Goal: Task Accomplishment & Management: Manage account settings

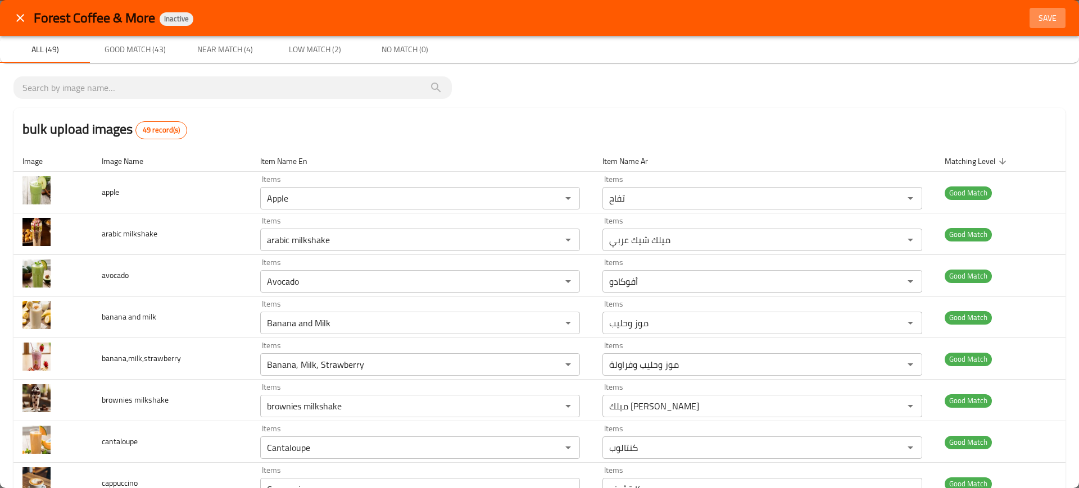
click at [1034, 21] on span "Save" at bounding box center [1047, 18] width 27 height 14
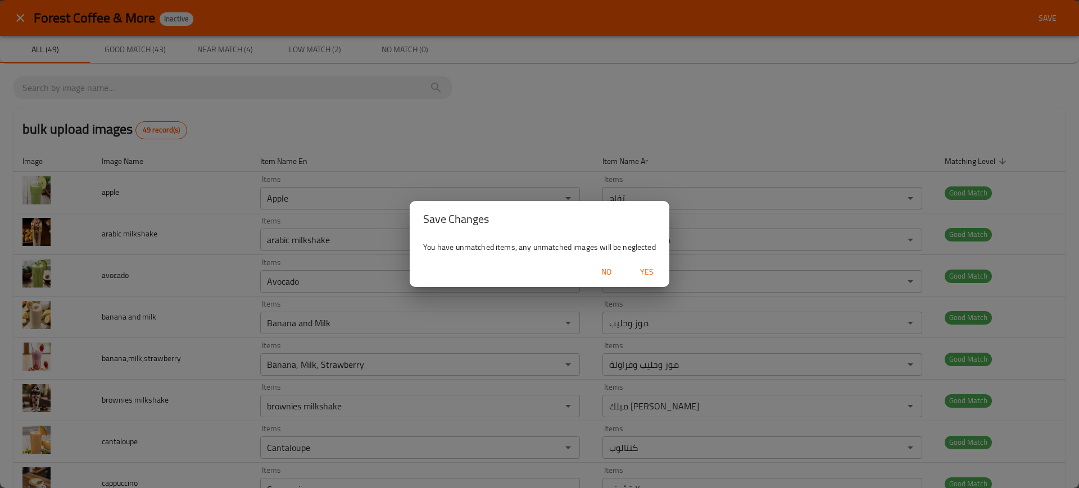
click at [645, 274] on span "Yes" at bounding box center [646, 272] width 27 height 14
click at [544, 182] on div "Save Changes You have unmatched items, any unmatched images will be neglected No" at bounding box center [539, 244] width 1079 height 488
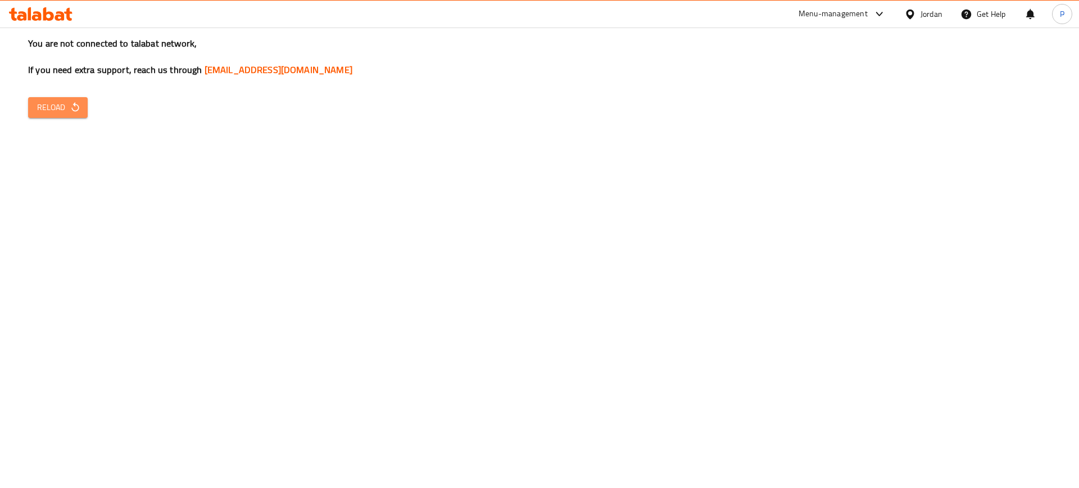
click at [53, 109] on span "Reload" at bounding box center [58, 108] width 42 height 14
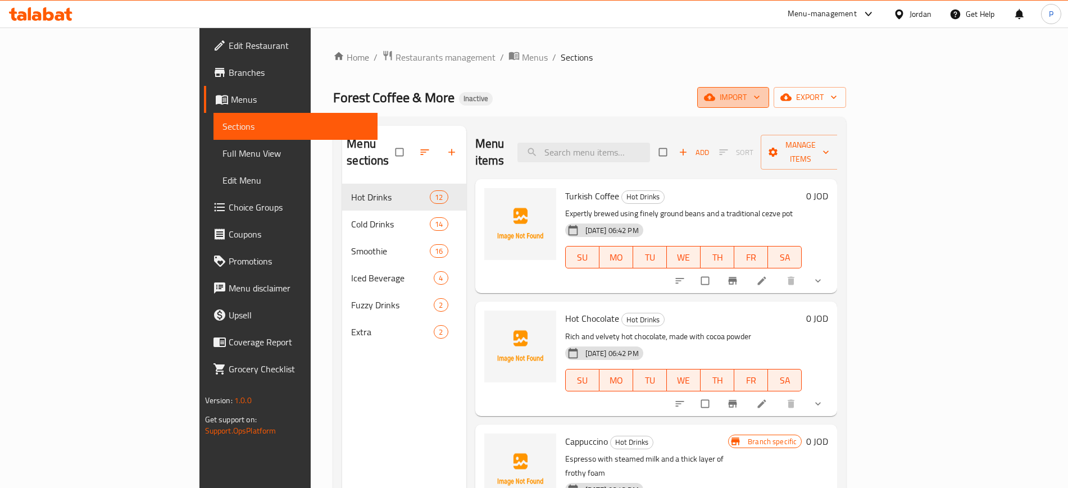
click at [760, 103] on span "import" at bounding box center [733, 97] width 54 height 14
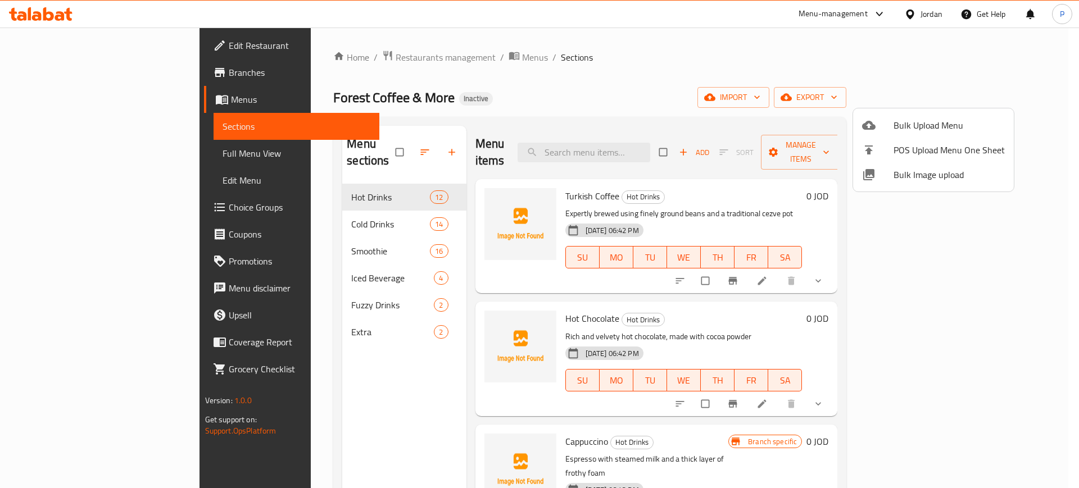
click at [907, 182] on span "Bulk Image upload" at bounding box center [949, 174] width 111 height 13
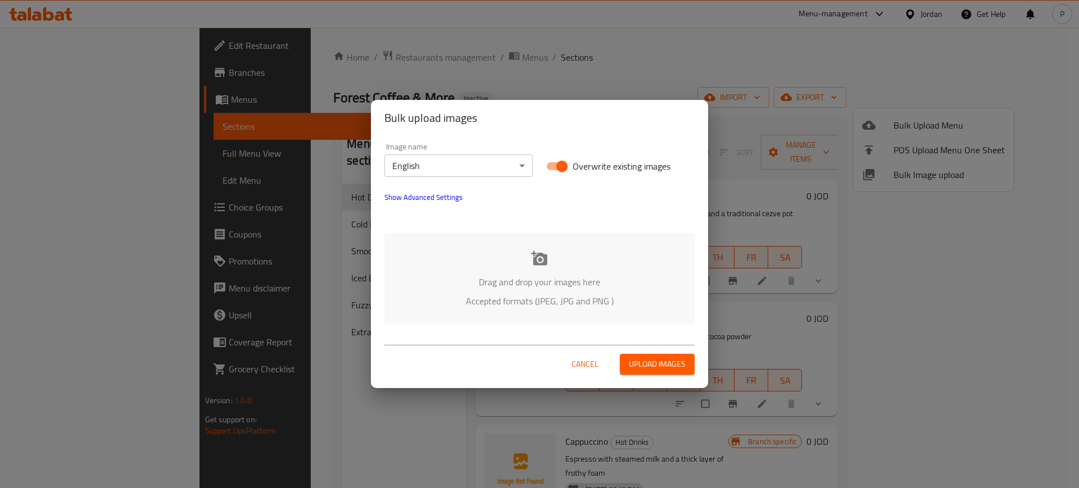
click at [526, 300] on p "Accepted formats (JPEG, JPG and PNG )" at bounding box center [539, 300] width 276 height 13
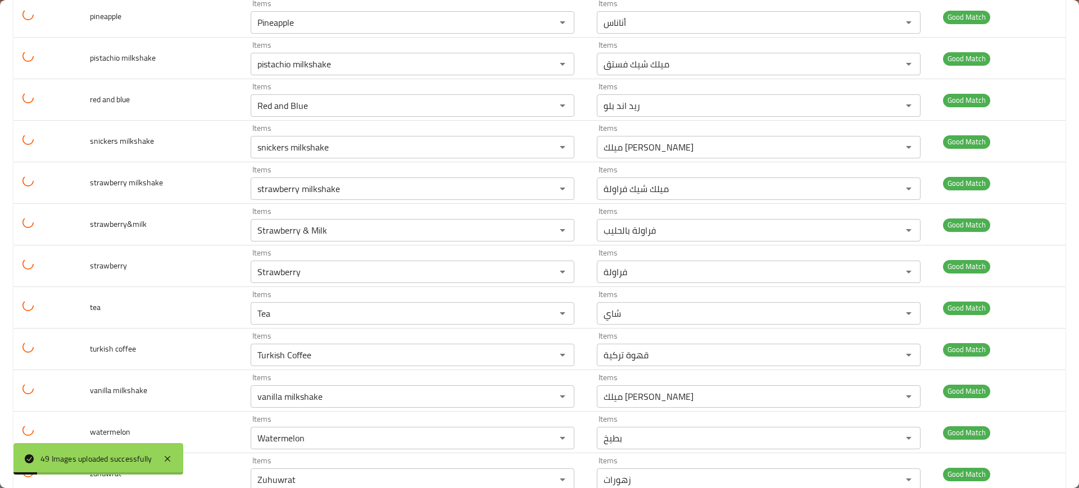
scroll to position [1744, 0]
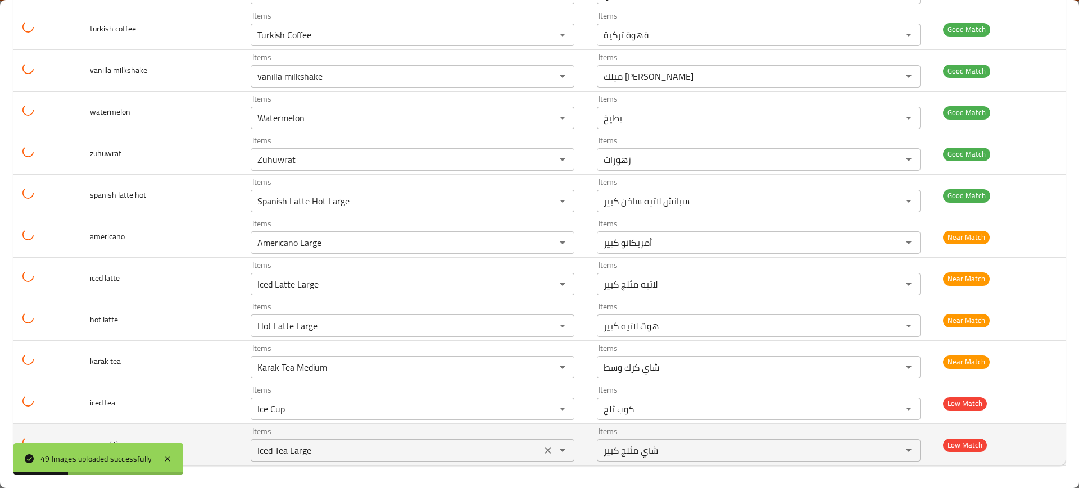
click at [280, 459] on div "Iced Tea Large Items" at bounding box center [413, 450] width 324 height 22
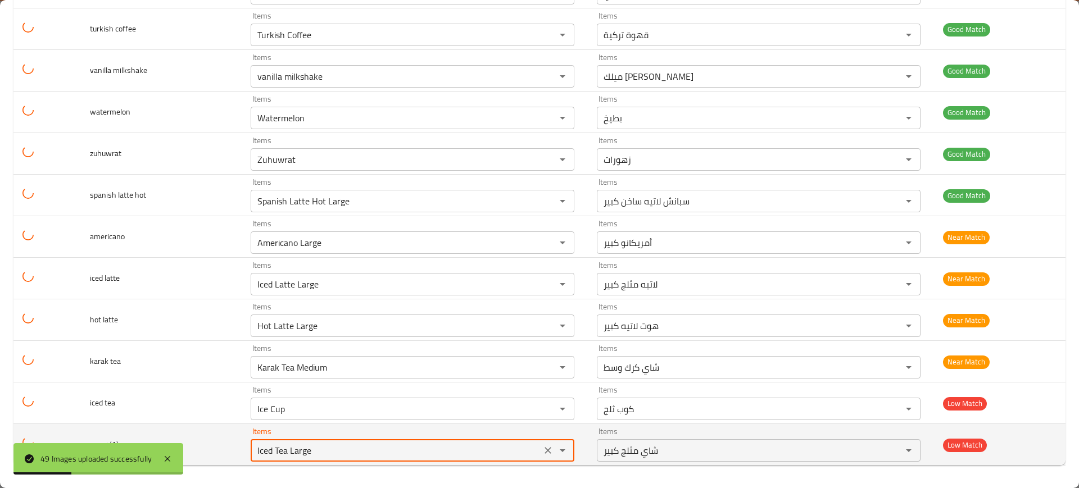
click at [280, 459] on div "Iced Tea Large Items" at bounding box center [413, 450] width 324 height 22
drag, startPoint x: 280, startPoint y: 459, endPoint x: 267, endPoint y: 444, distance: 19.1
click at [267, 444] on \(1\) "Iced Tea Large" at bounding box center [396, 451] width 284 height 16
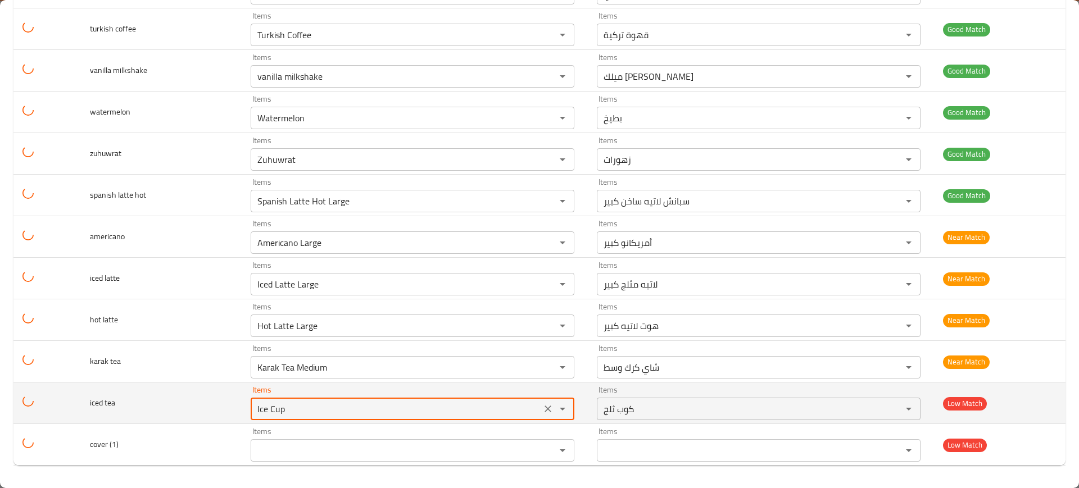
click at [288, 403] on tea "Ice Cup" at bounding box center [396, 409] width 284 height 16
paste tea "d Tea Large"
type tea "Iced Tea Large"
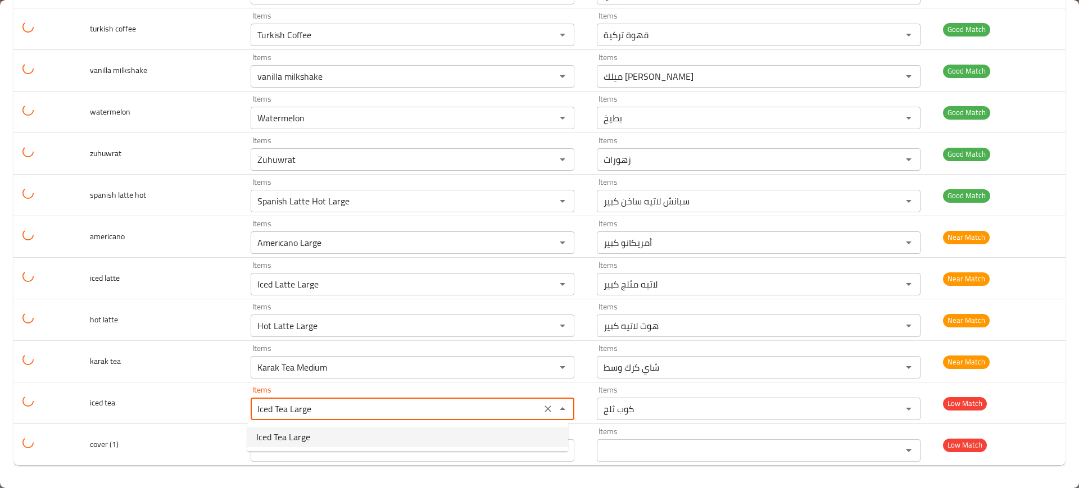
click at [316, 440] on tea-option-0 "Iced Tea Large" at bounding box center [407, 437] width 321 height 20
type tea-ar "شاي مثلج كبير"
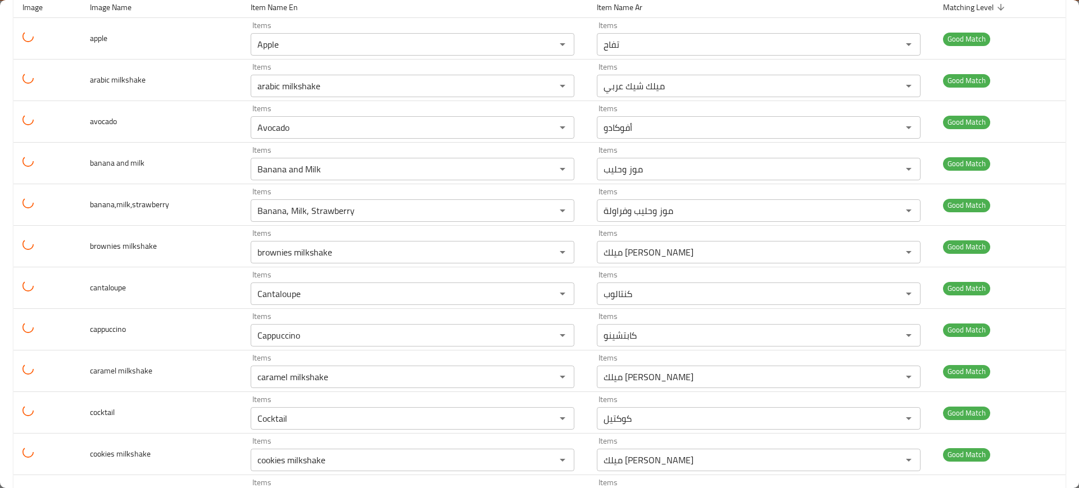
scroll to position [0, 0]
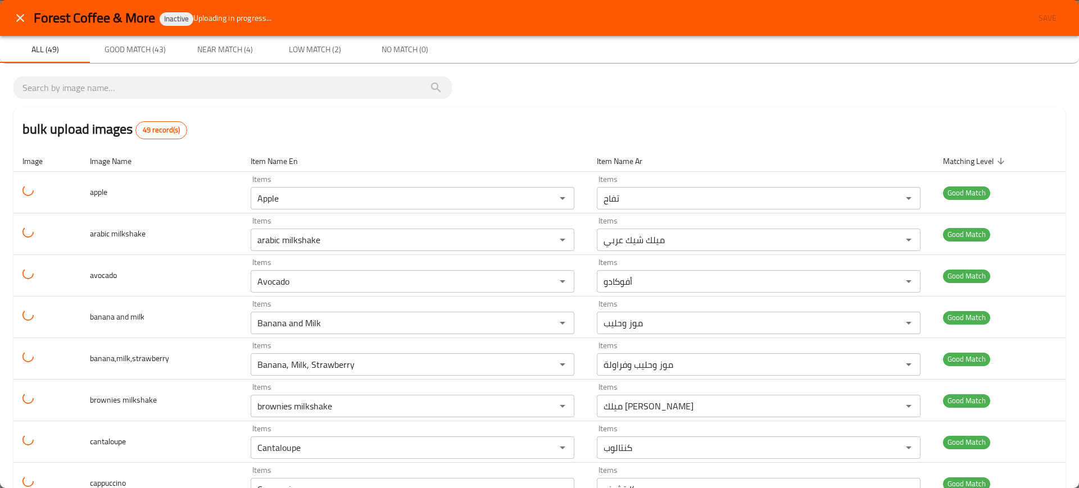
type tea "Iced Tea Large"
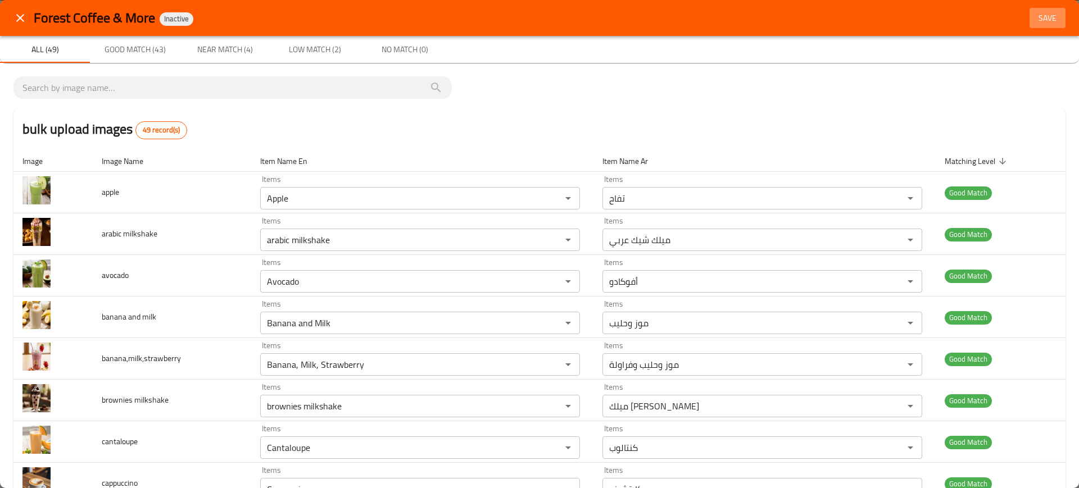
click at [1034, 15] on span "Save" at bounding box center [1047, 18] width 27 height 14
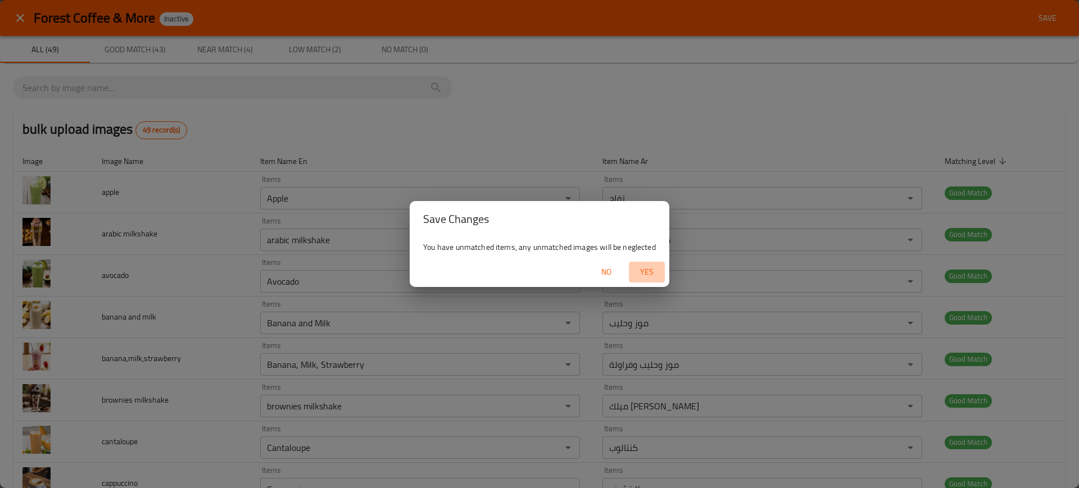
click at [649, 282] on button "Yes" at bounding box center [647, 272] width 36 height 21
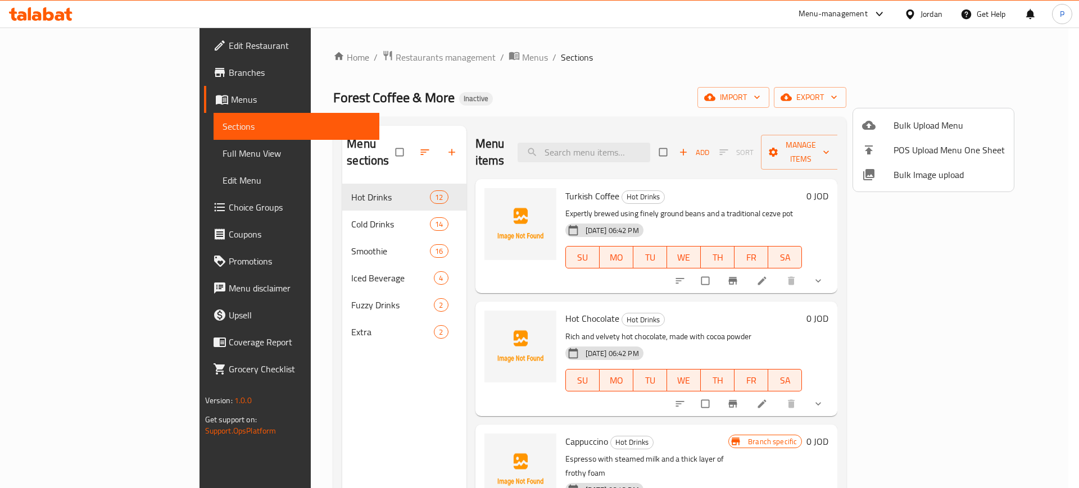
click at [241, 201] on div at bounding box center [539, 244] width 1079 height 488
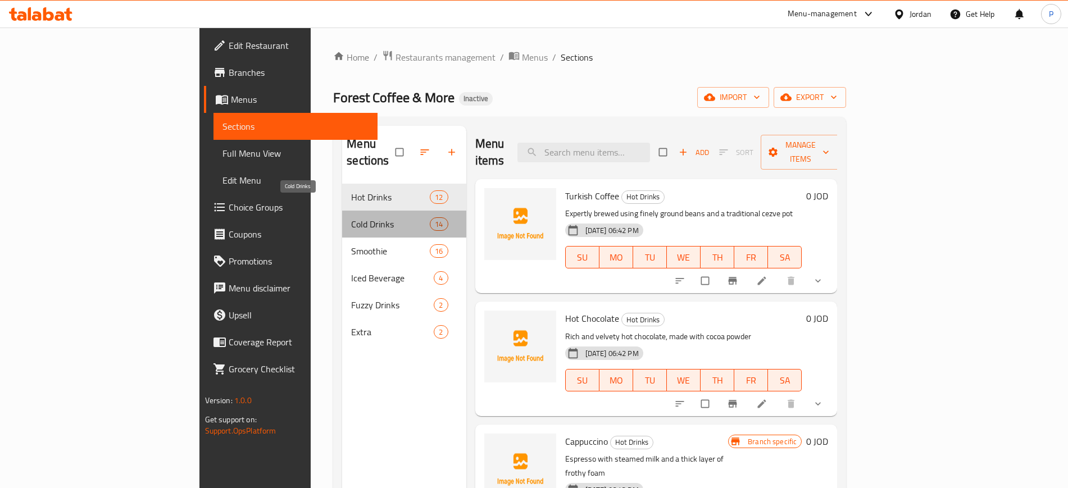
click at [351, 217] on span "Cold Drinks" at bounding box center [390, 223] width 79 height 13
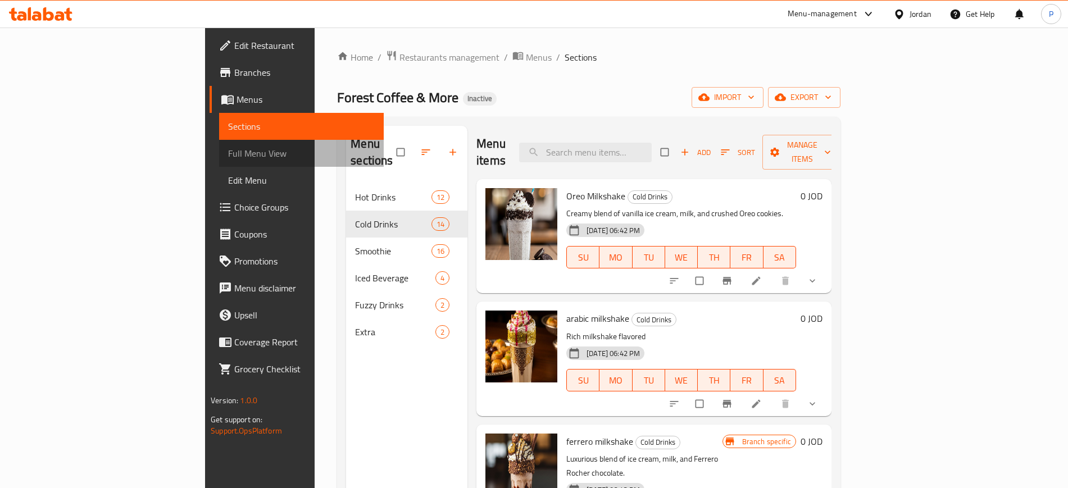
click at [228, 156] on span "Full Menu View" at bounding box center [301, 153] width 146 height 13
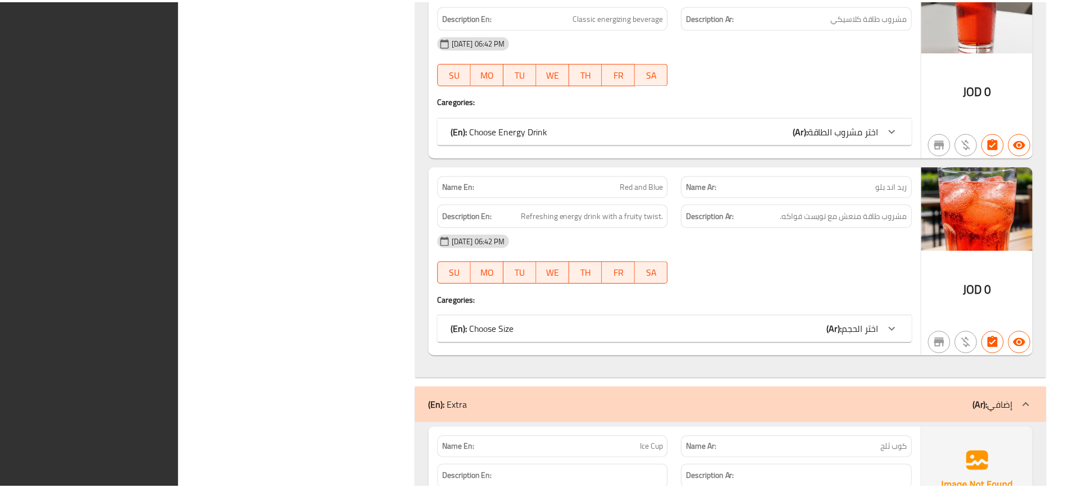
scroll to position [8878, 0]
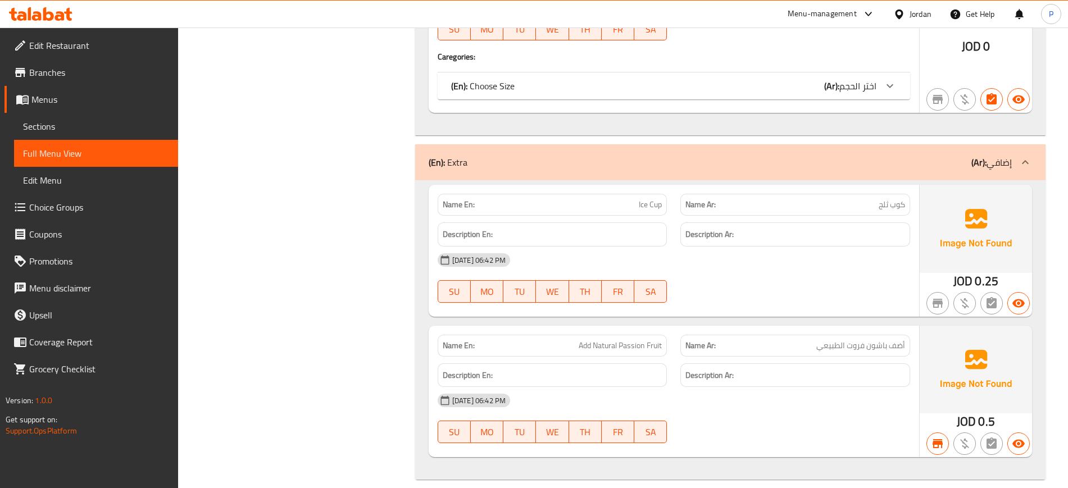
click at [913, 6] on div "Jordan" at bounding box center [913, 14] width 56 height 27
click at [911, 9] on div "Jordan" at bounding box center [921, 14] width 22 height 12
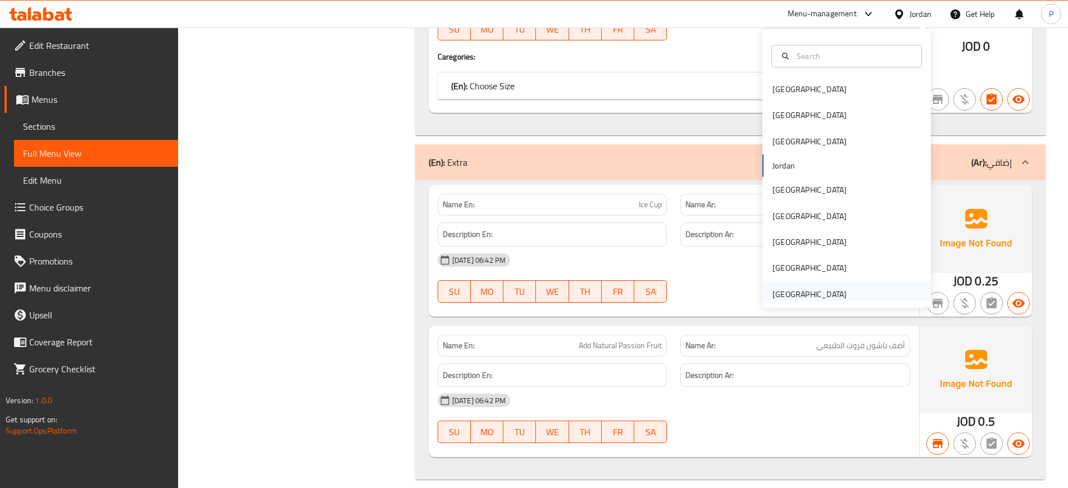
click at [808, 291] on div "[GEOGRAPHIC_DATA]" at bounding box center [810, 294] width 74 height 12
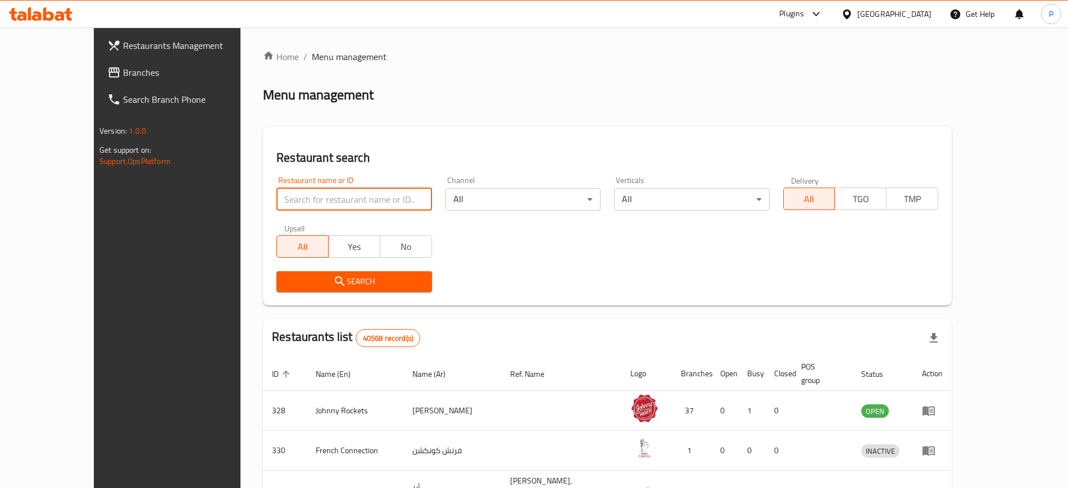
click at [310, 203] on input "search" at bounding box center [353, 199] width 155 height 22
paste input "citigate burger hut cafeteria"
click at [359, 278] on span "Search" at bounding box center [353, 282] width 137 height 14
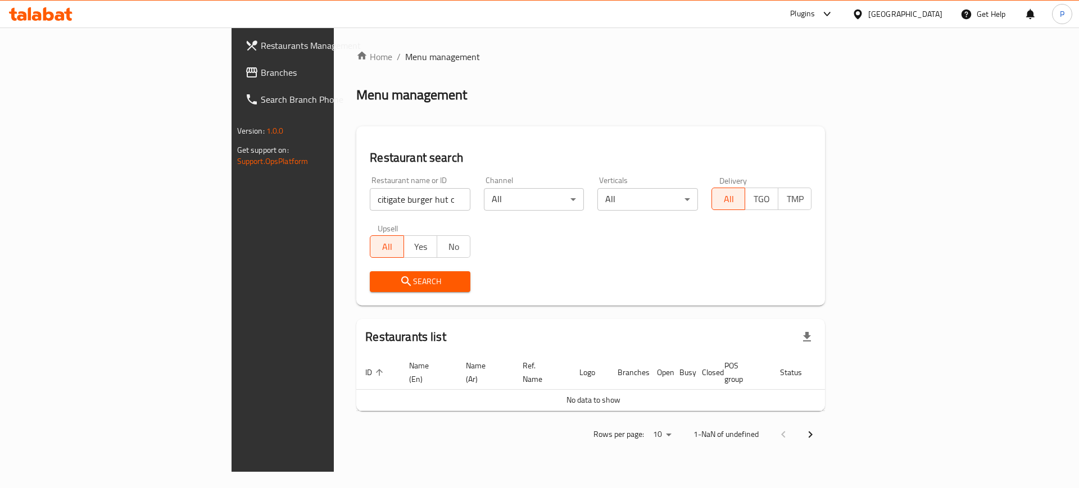
click at [370, 197] on input "citigate burger hut cafeteria" at bounding box center [420, 199] width 101 height 22
type input "citigate burger hut"
click button "Search" at bounding box center [420, 281] width 101 height 21
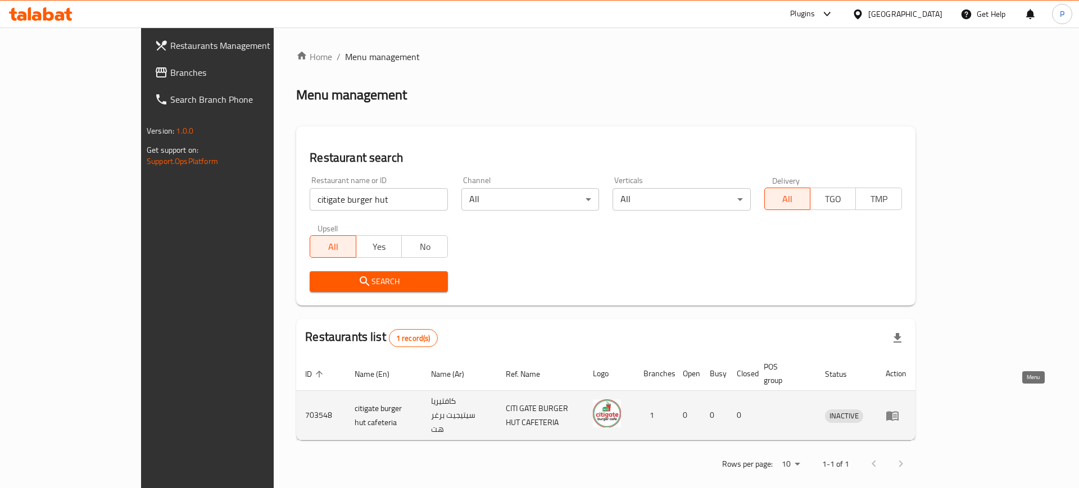
click at [899, 411] on icon "enhanced table" at bounding box center [892, 416] width 12 height 10
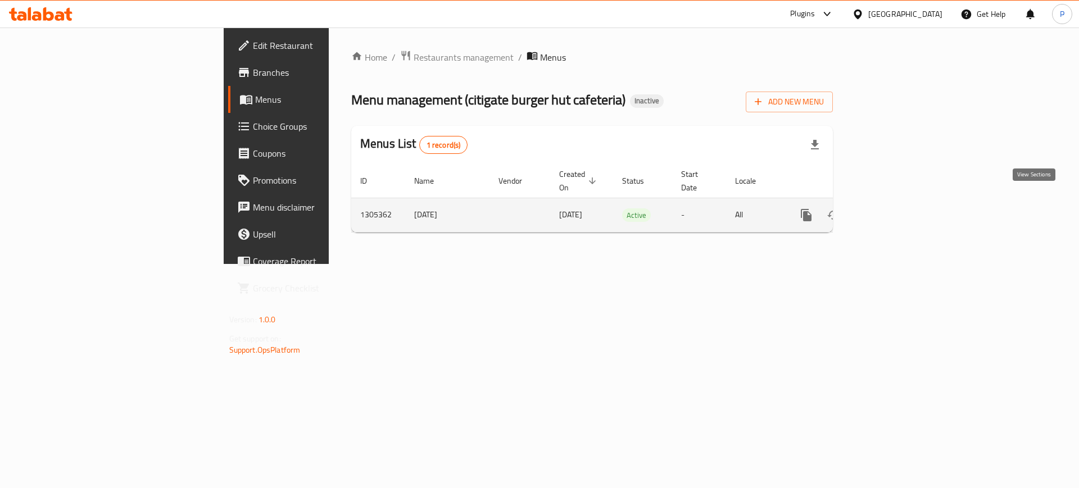
click at [894, 208] on icon "enhanced table" at bounding box center [887, 214] width 13 height 13
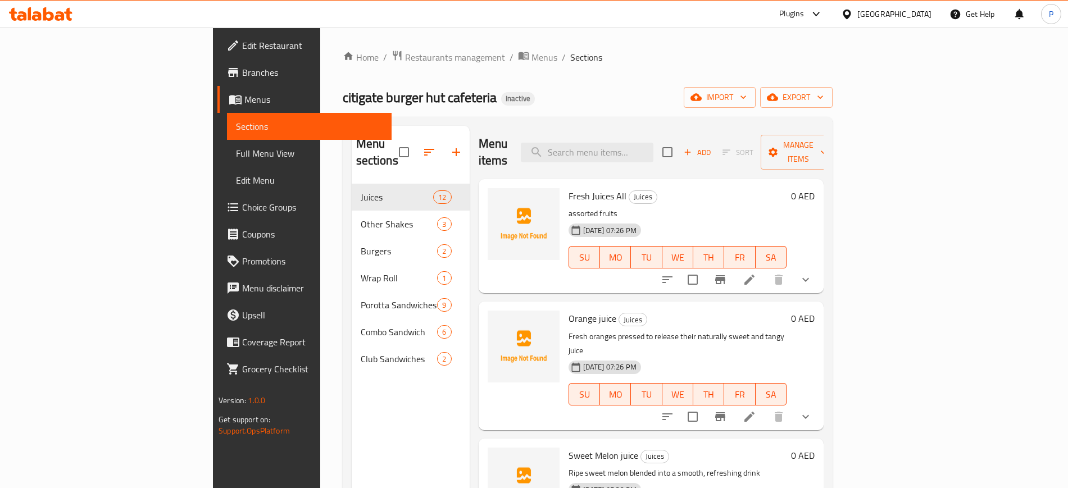
click at [514, 94] on div "citigate burger hut cafeteria Inactive import export" at bounding box center [588, 97] width 490 height 21
click at [756, 87] on button "import" at bounding box center [720, 97] width 72 height 21
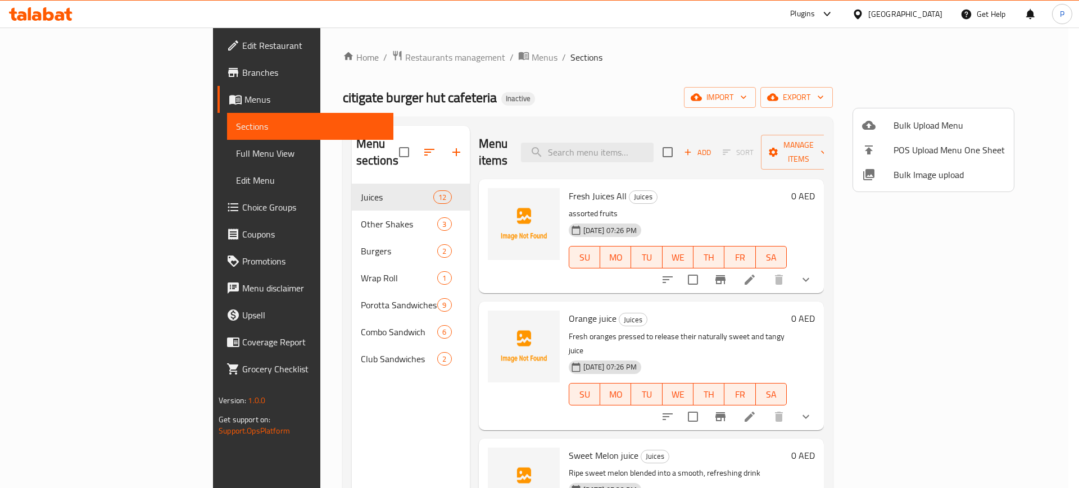
click at [899, 173] on span "Bulk Image upload" at bounding box center [949, 174] width 111 height 13
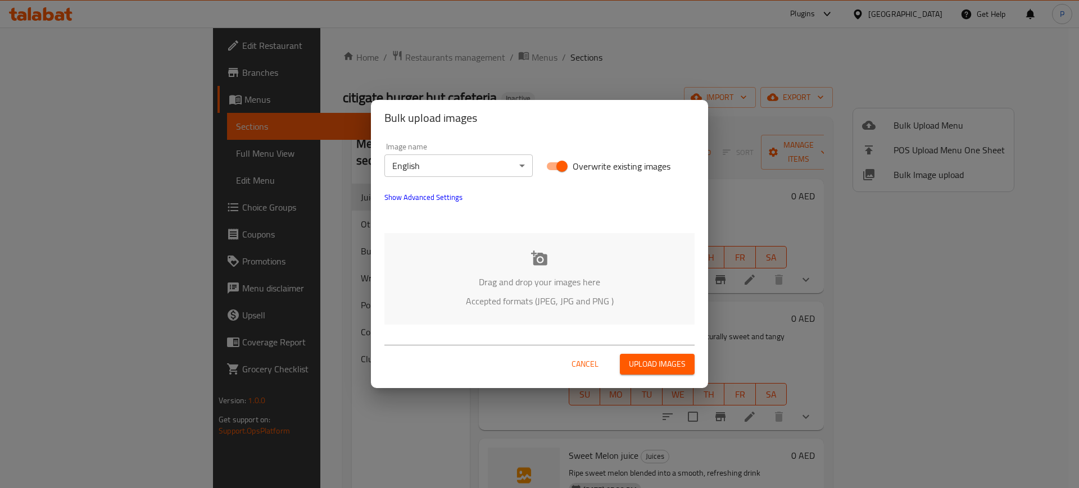
click at [676, 236] on div "Drag and drop your images here Accepted formats (JPEG, JPG and PNG )" at bounding box center [539, 279] width 310 height 92
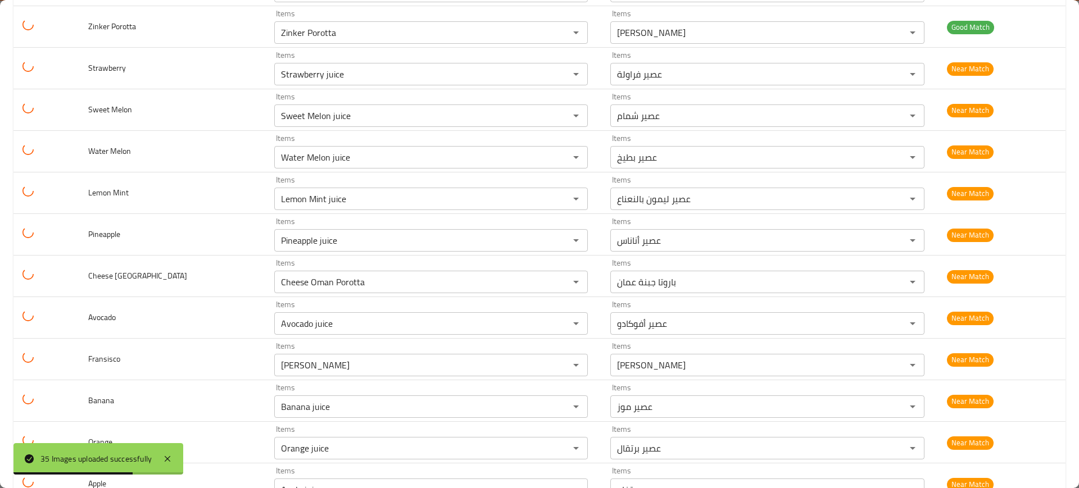
scroll to position [1162, 0]
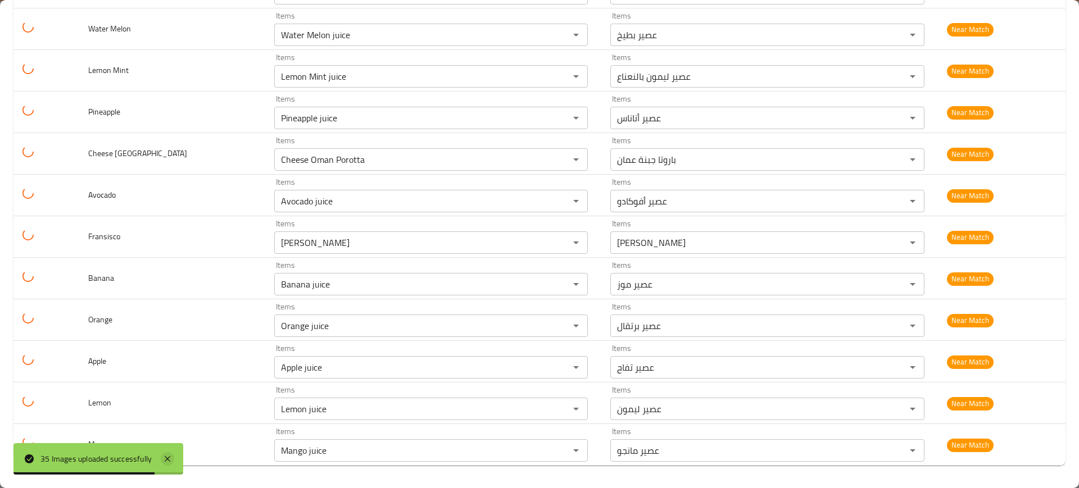
click at [169, 457] on icon at bounding box center [167, 458] width 13 height 13
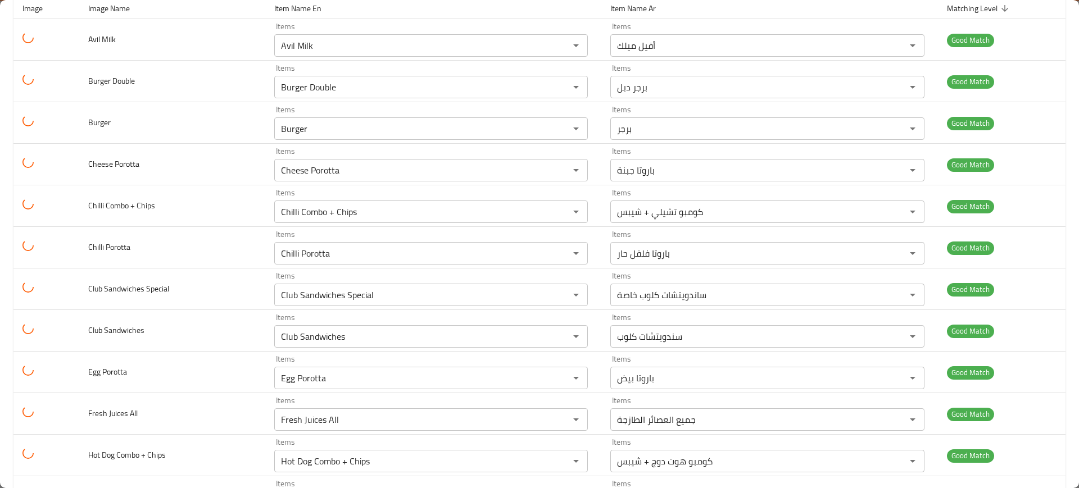
scroll to position [0, 0]
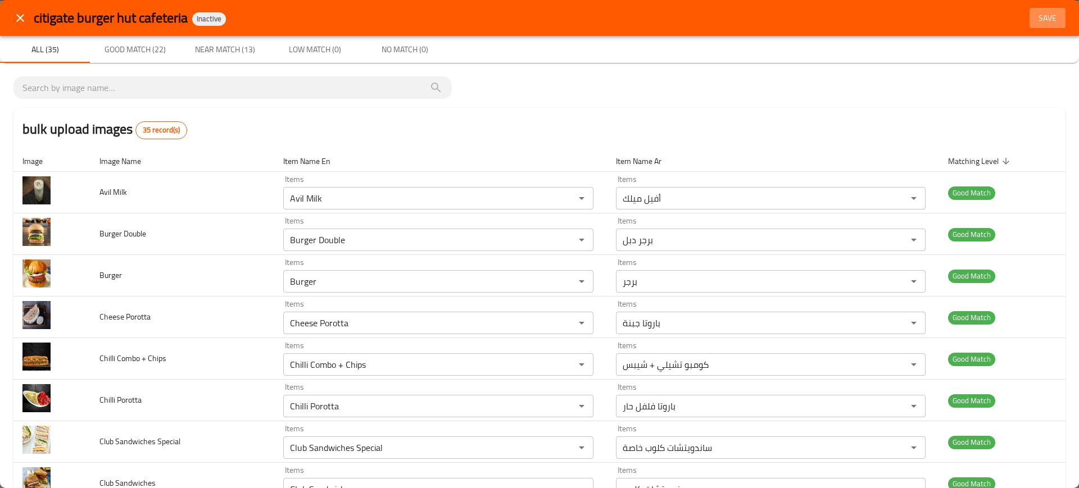
click at [1036, 16] on span "Save" at bounding box center [1047, 18] width 27 height 14
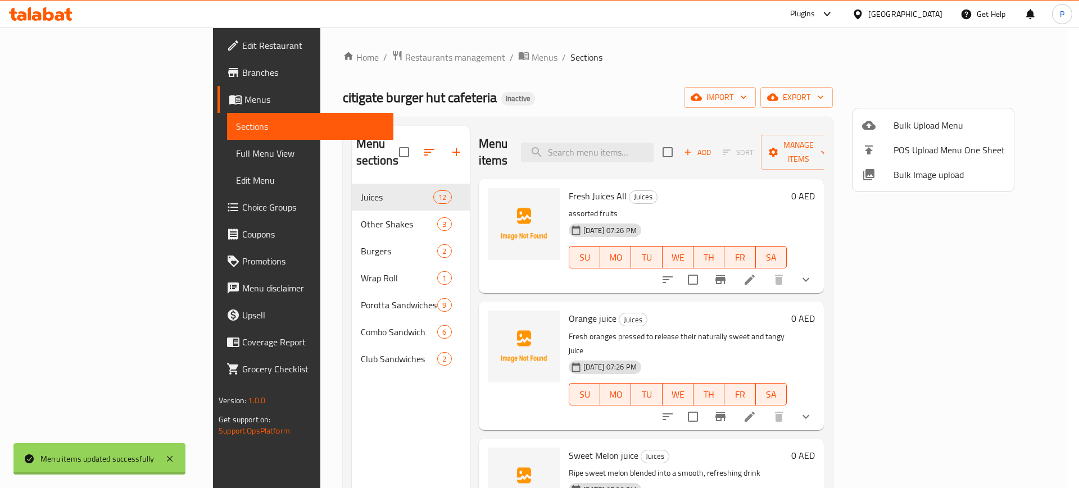
click at [315, 223] on div at bounding box center [539, 244] width 1079 height 488
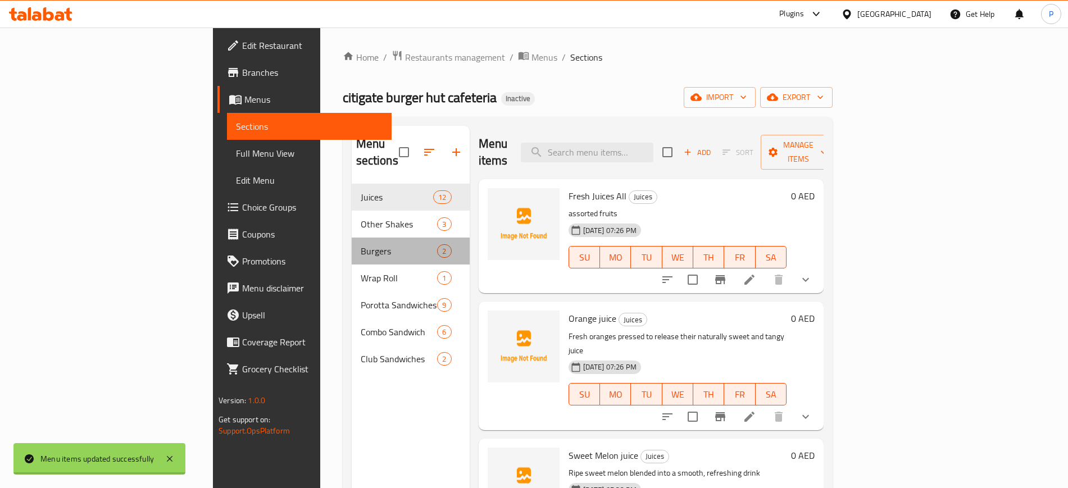
click at [352, 238] on div "Burgers 2" at bounding box center [411, 251] width 118 height 27
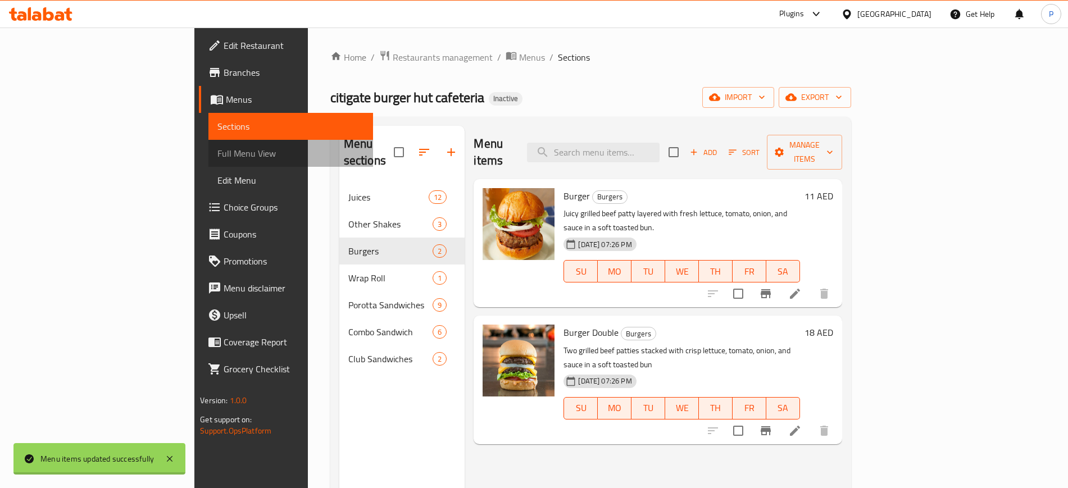
click at [217, 149] on span "Full Menu View" at bounding box center [290, 153] width 146 height 13
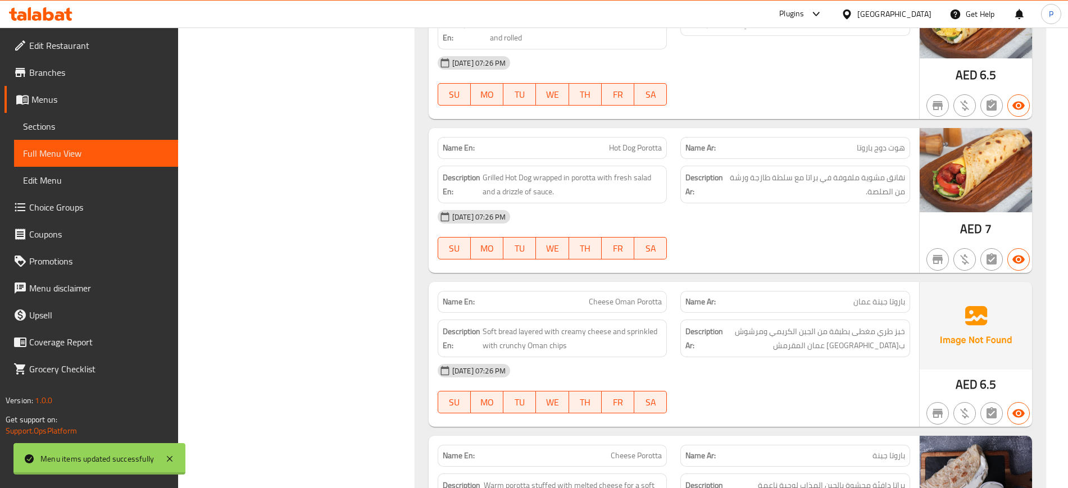
scroll to position [4733, 0]
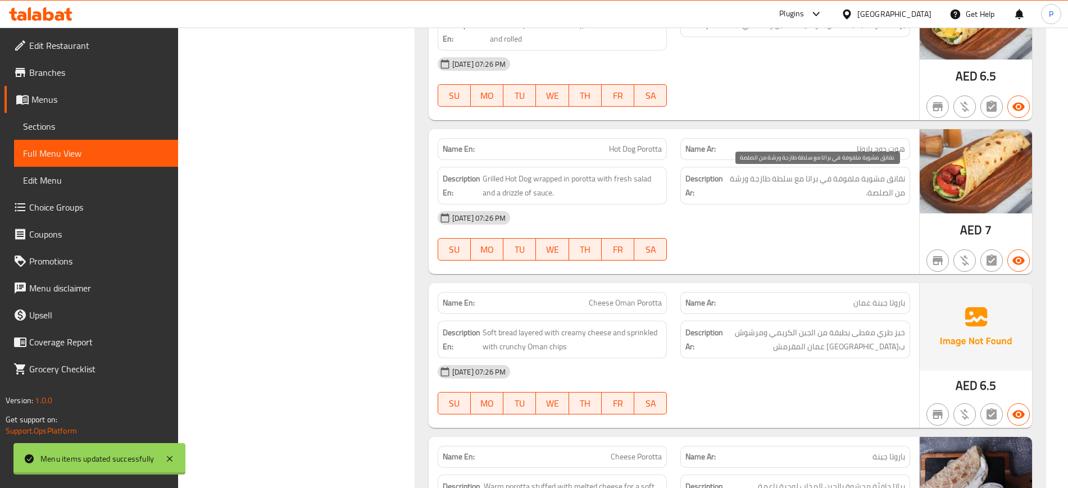
click at [886, 194] on span "نقانق مشوية ملفوفة في براتا مع سلطة طازجة ورشة من الصلصة." at bounding box center [817, 186] width 178 height 28
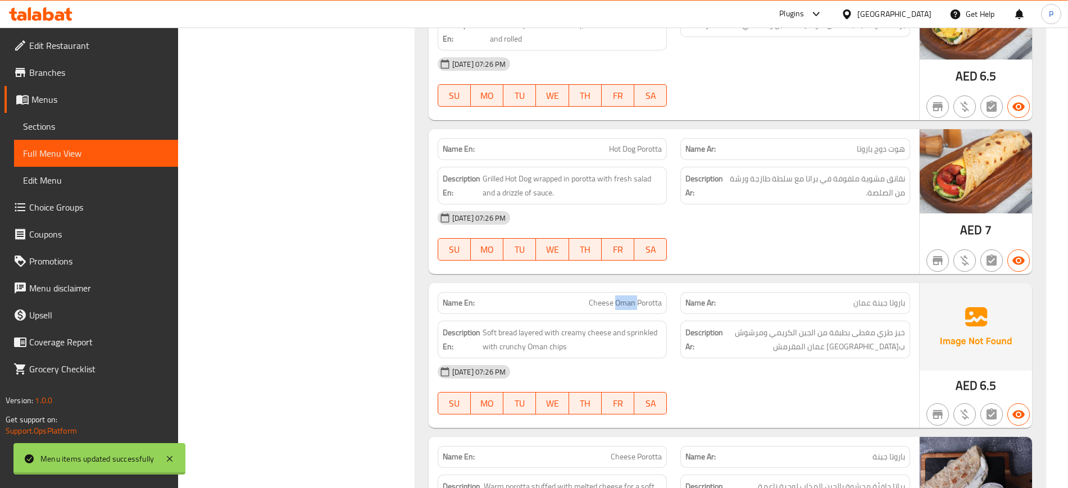
copy span "[GEOGRAPHIC_DATA]"
click at [95, 93] on span "Menus" at bounding box center [100, 99] width 138 height 13
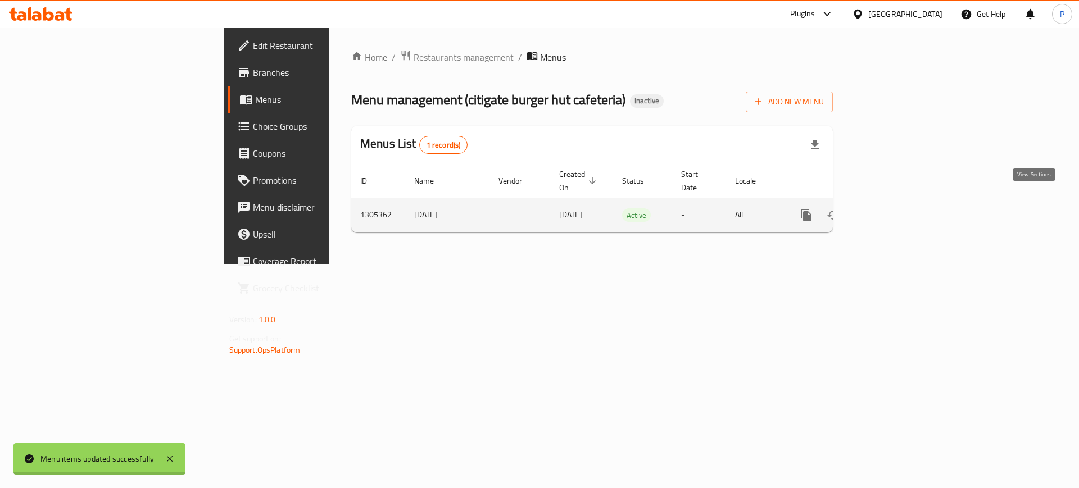
click at [894, 208] on icon "enhanced table" at bounding box center [887, 214] width 13 height 13
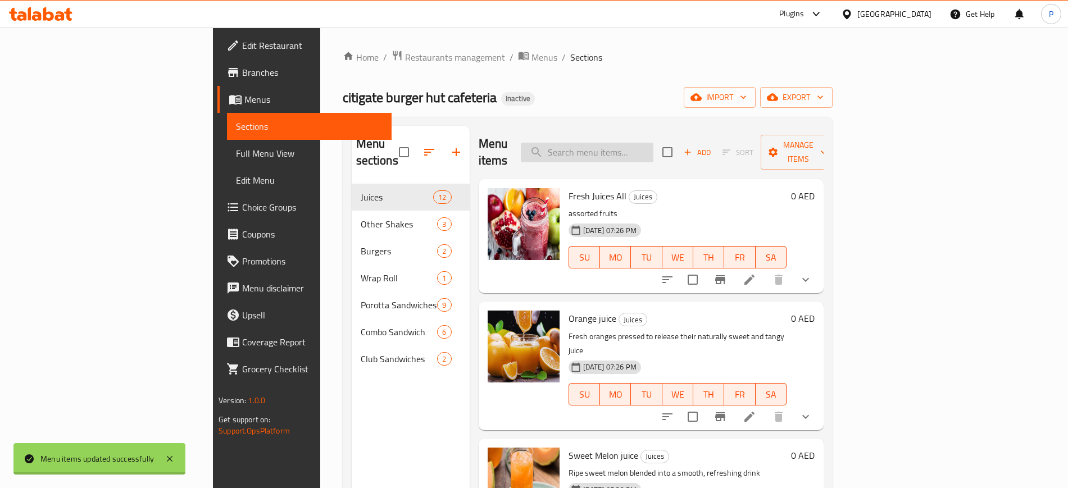
paste input "[GEOGRAPHIC_DATA]"
click at [654, 147] on input "[GEOGRAPHIC_DATA]" at bounding box center [587, 153] width 133 height 20
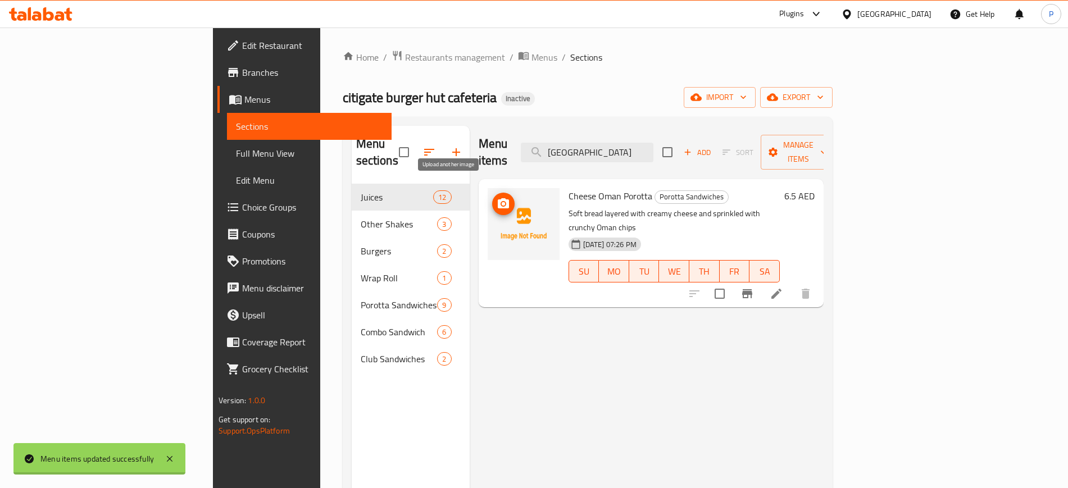
type input "[GEOGRAPHIC_DATA]"
click at [497, 197] on icon "upload picture" at bounding box center [503, 203] width 13 height 13
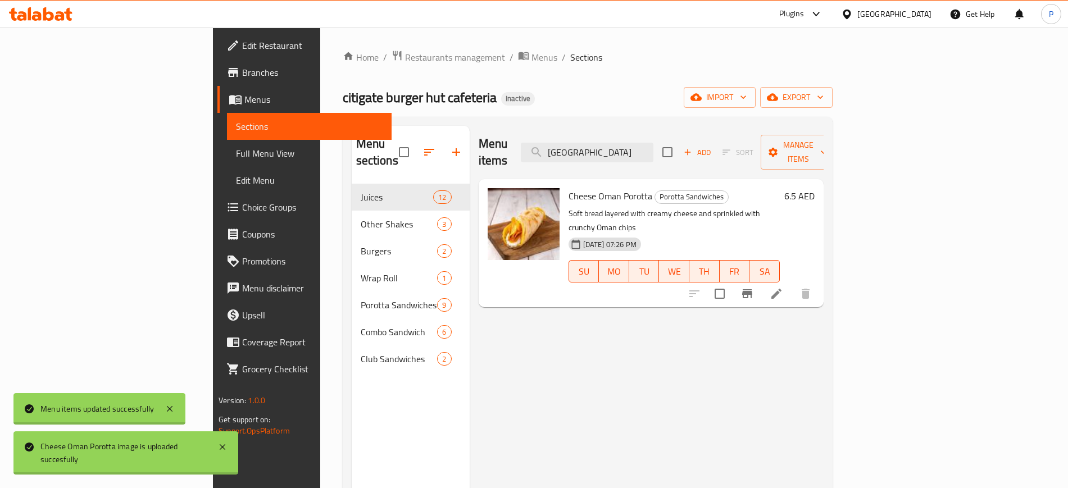
click at [792, 90] on div "citigate burger hut cafeteria Inactive import export" at bounding box center [588, 97] width 490 height 21
